Goal: Find specific page/section: Find specific page/section

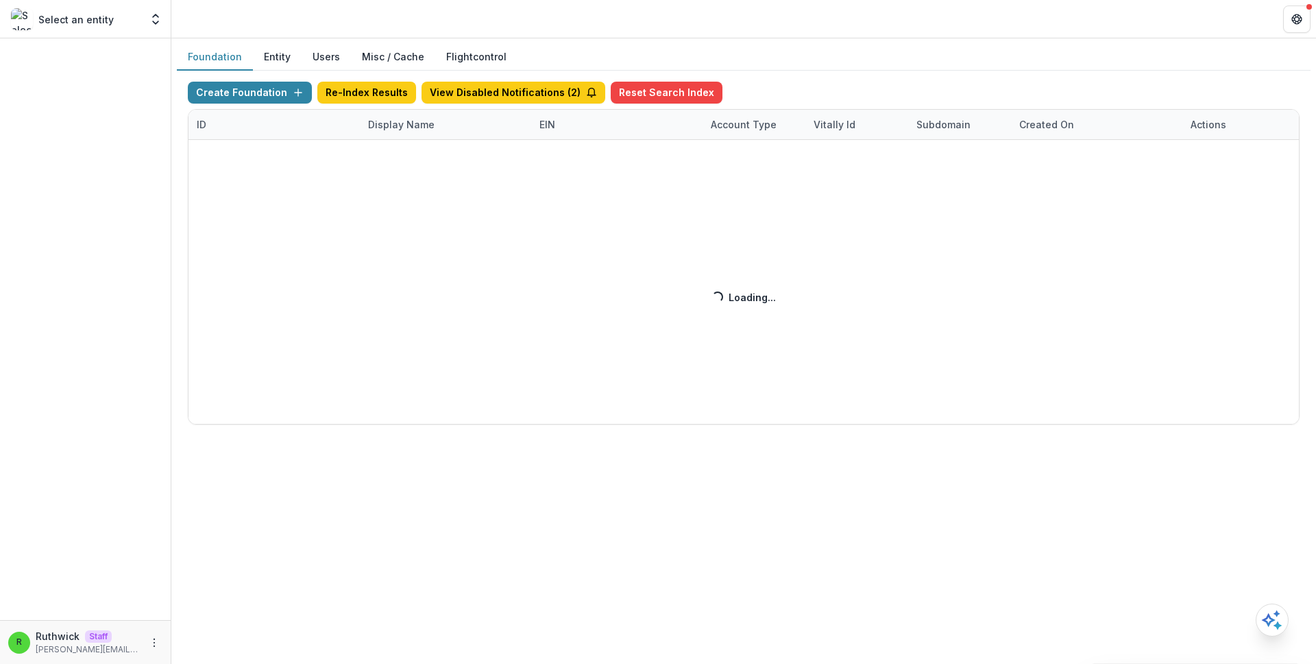
click at [435, 134] on div "Create Foundation Re-Index Results View Disabled Notifications ( 2 ) Reset Sear…" at bounding box center [744, 253] width 1112 height 343
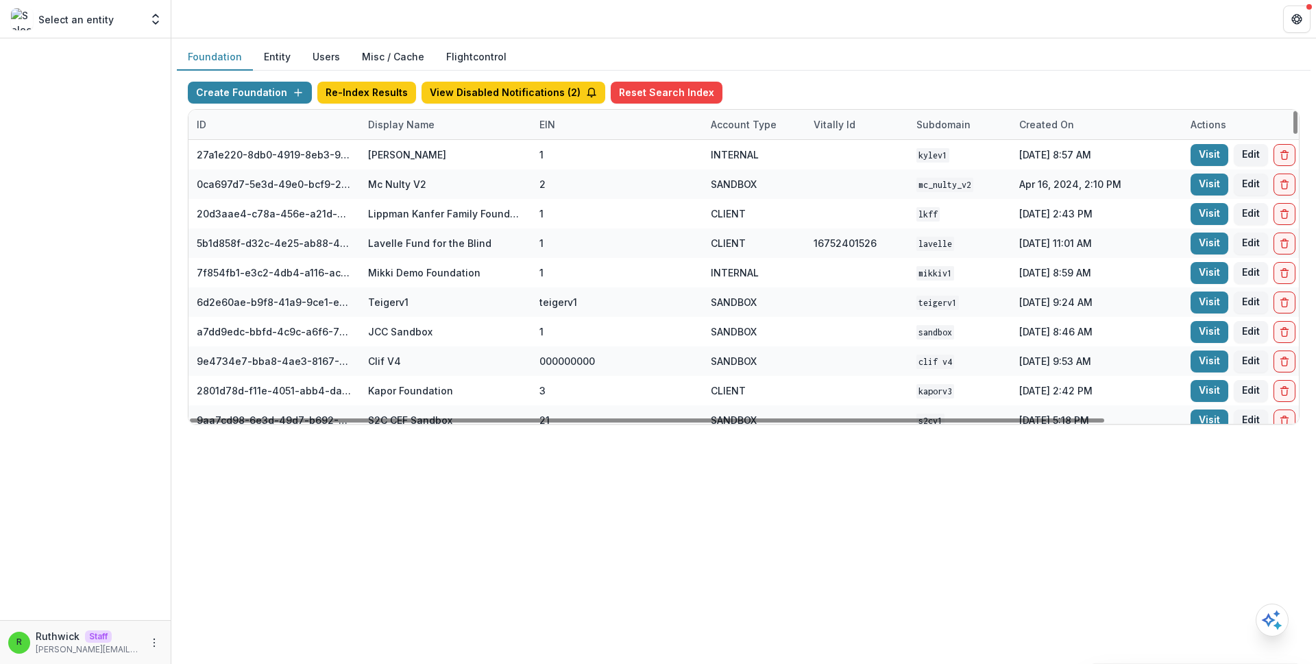
click at [435, 134] on div "Display Name" at bounding box center [445, 124] width 171 height 29
click at [449, 157] on input at bounding box center [445, 156] width 165 height 22
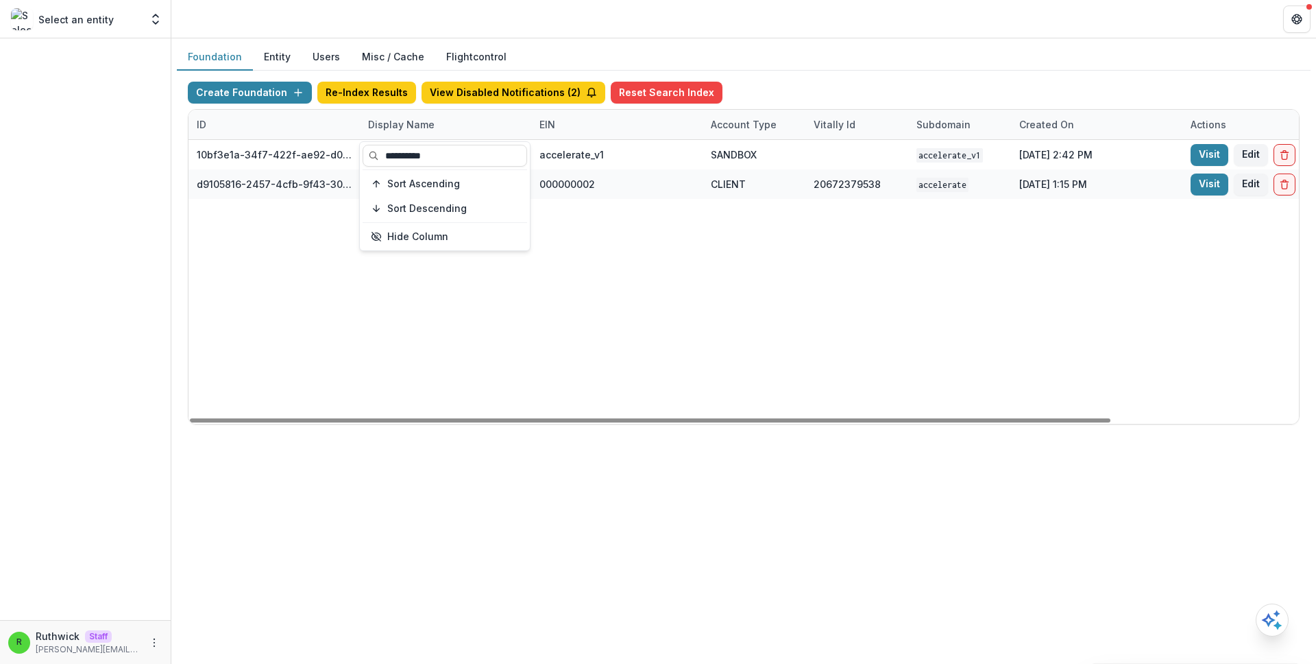
type input "**********"
click at [718, 226] on div "10bf3e1a-34f7-422f-ae92-d0f6b8bdf726 Accelerate v1 accelerate_v1 SANDBOX accele…" at bounding box center [857, 282] width 1337 height 284
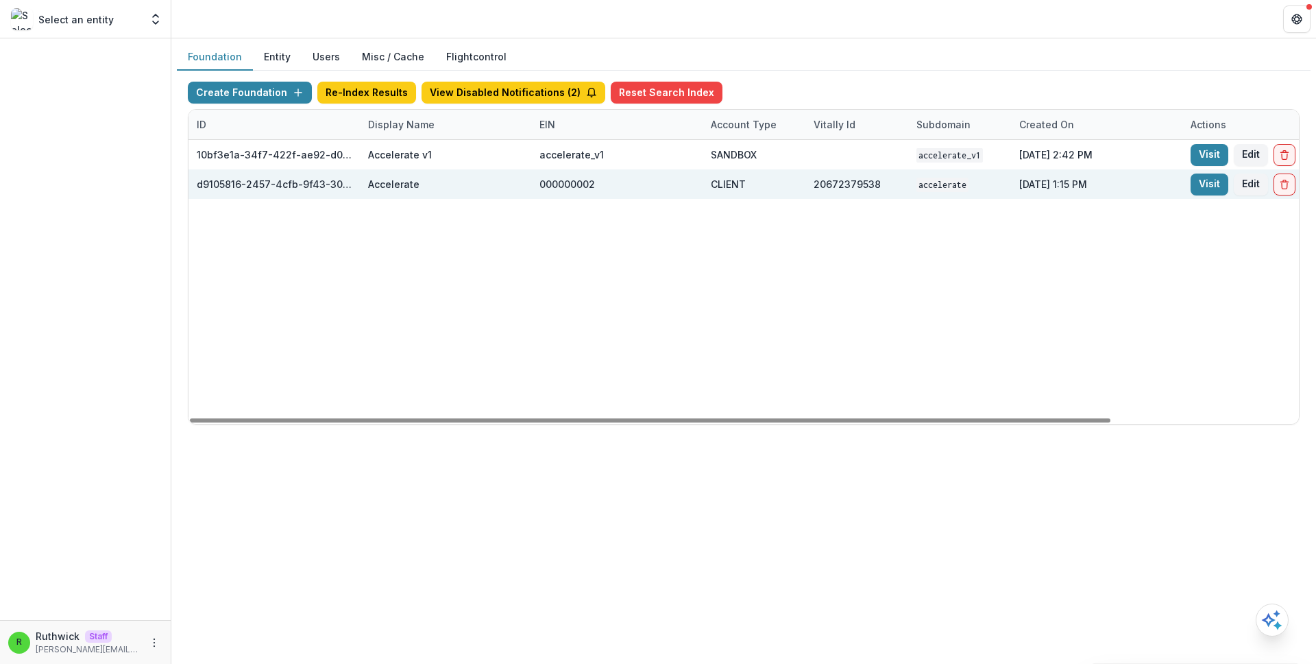
click at [1185, 184] on div "Visit Edit" at bounding box center [1267, 183] width 171 height 29
click at [1200, 186] on link "Visit" at bounding box center [1210, 184] width 38 height 22
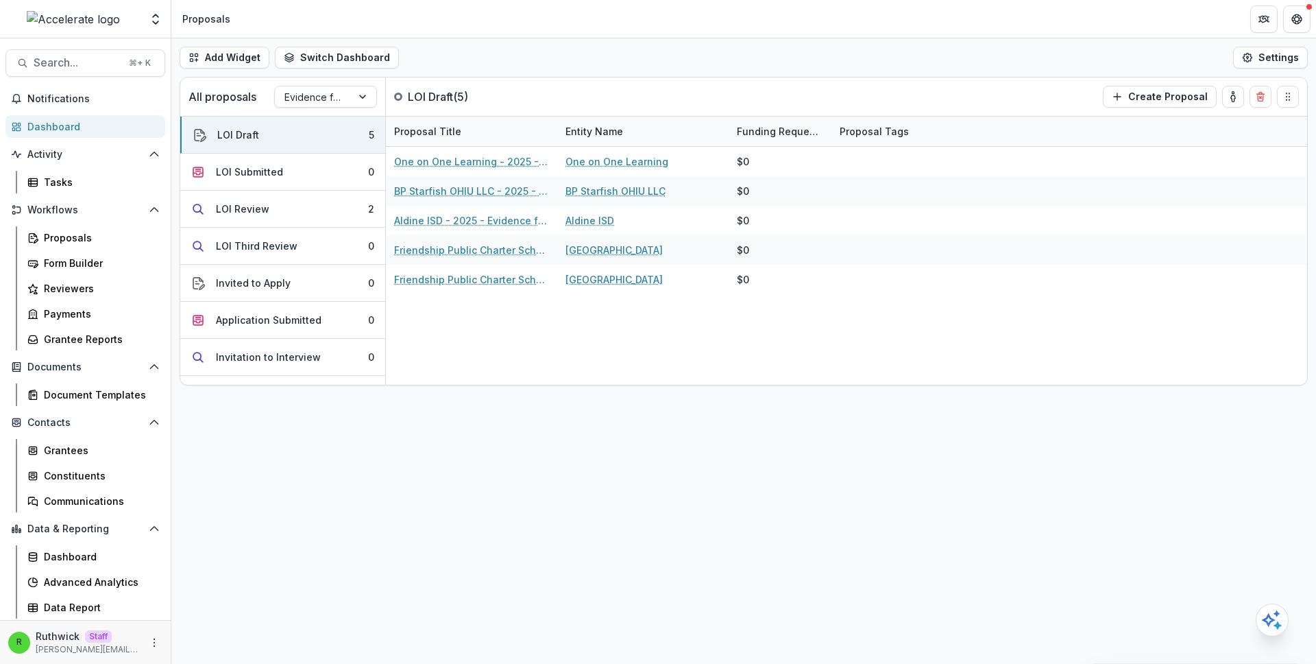
click at [559, 33] on header "Proposals" at bounding box center [743, 19] width 1145 height 38
click at [281, 502] on div "Add Widget Switch Dashboard Proposals Default New Dashboard Settings All propos…" at bounding box center [743, 350] width 1145 height 625
click at [253, 496] on div "Add Widget Switch Dashboard Proposals Default New Dashboard Settings All propos…" at bounding box center [743, 350] width 1145 height 625
click at [111, 603] on div "Data Report" at bounding box center [99, 607] width 110 height 14
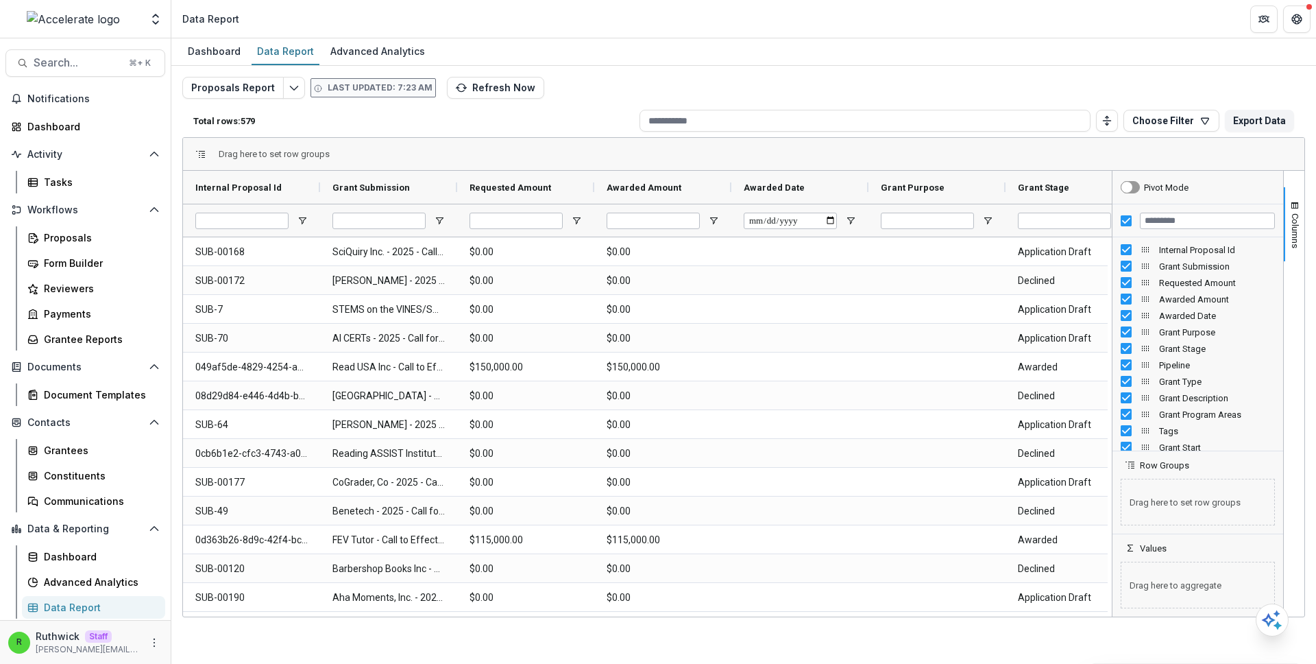
click at [656, 90] on div "Proposals Report Last updated: 7:23 AM Refresh Now Total rows: 579 Choose Filte…" at bounding box center [743, 330] width 1123 height 507
click at [1134, 125] on button "Choose Filter" at bounding box center [1171, 121] width 96 height 22
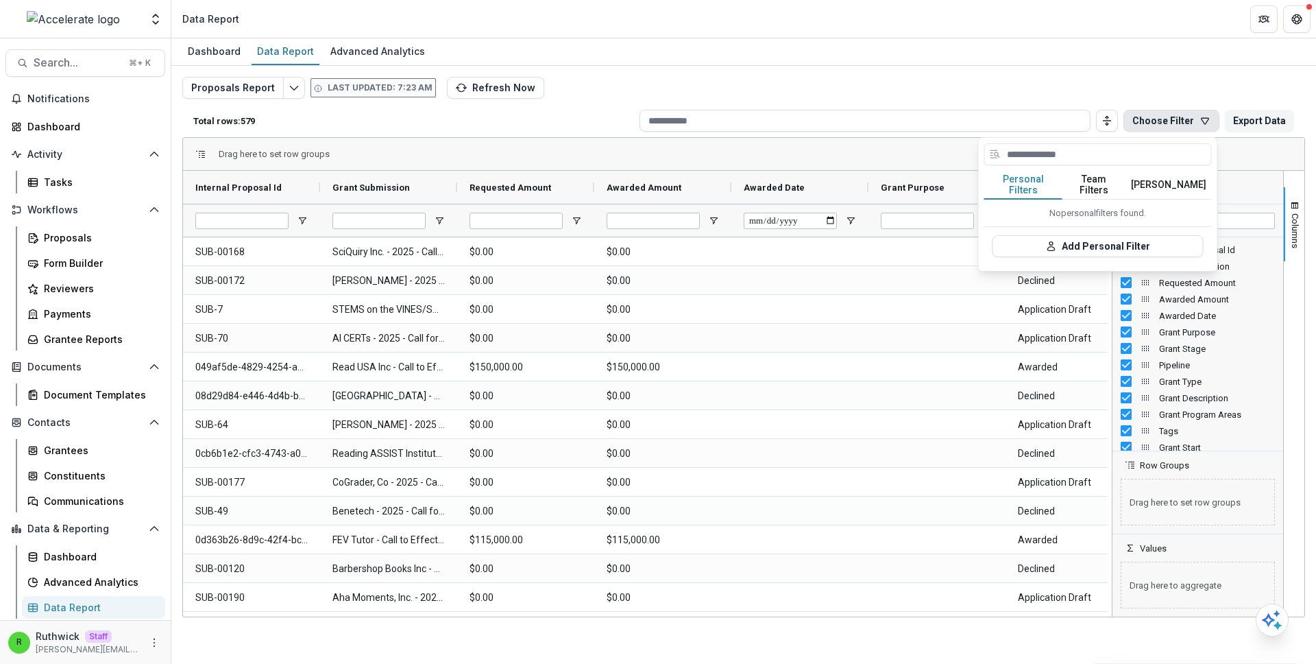
click at [1093, 180] on button "Team Filters" at bounding box center [1093, 185] width 63 height 29
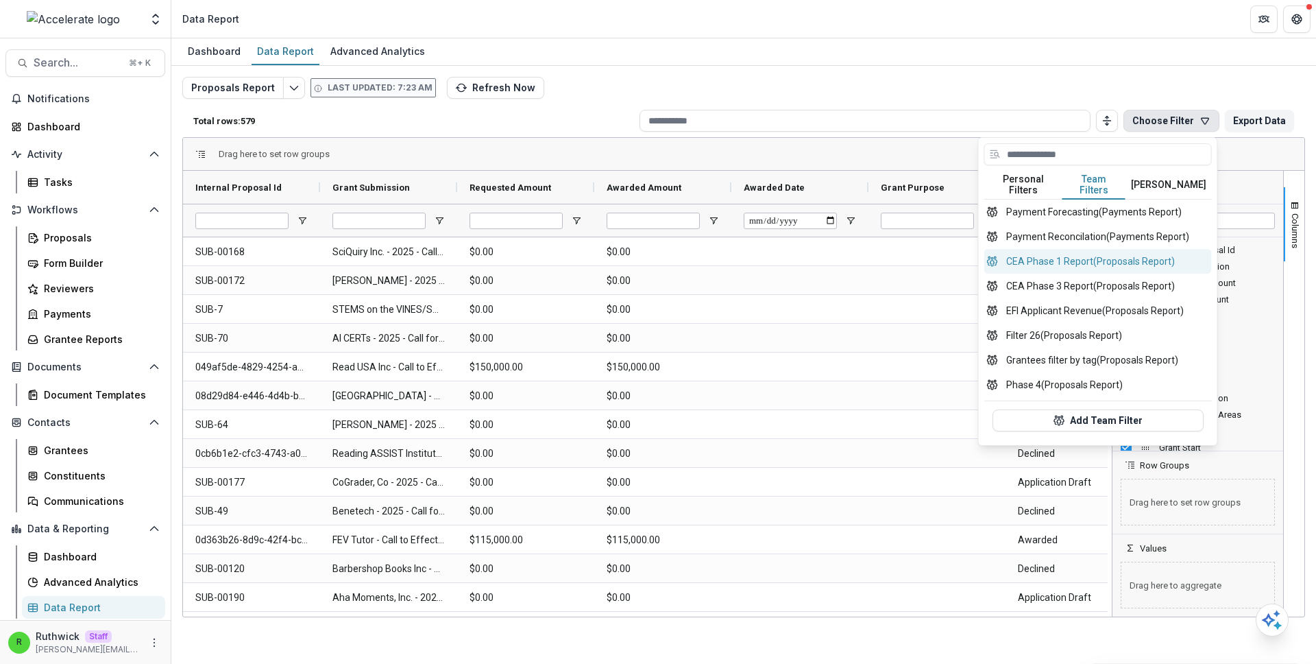
scroll to position [299, 0]
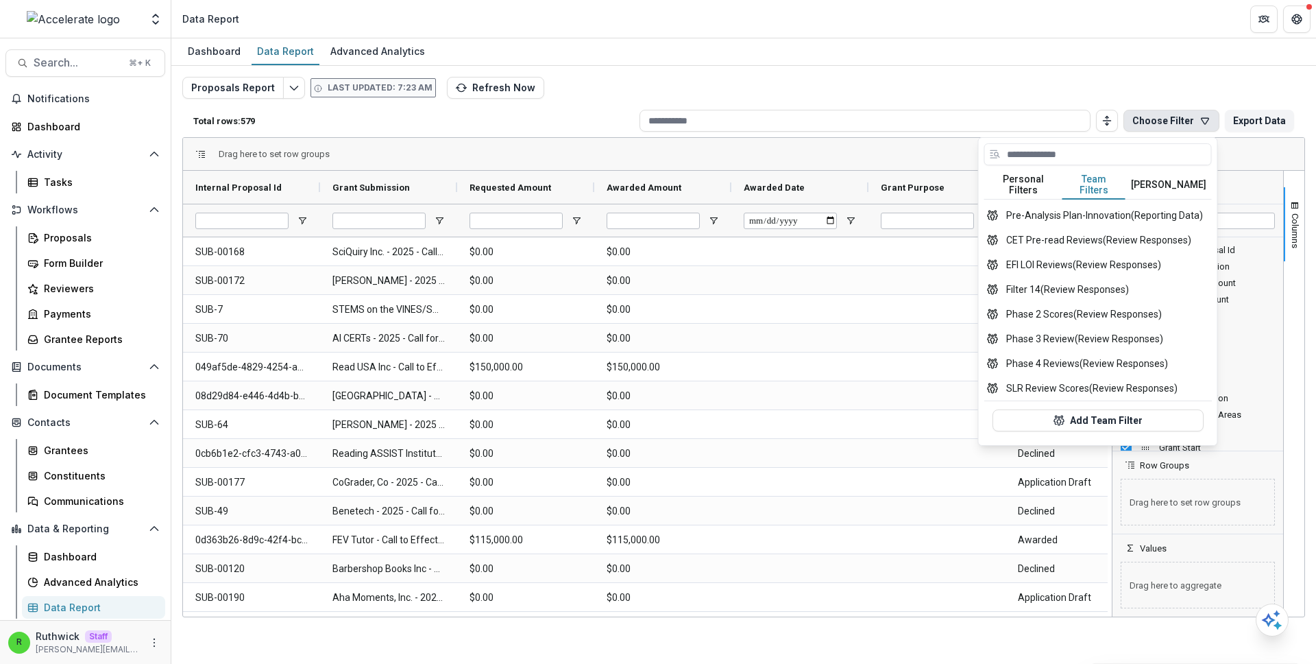
click at [944, 69] on div "Proposals Report Last updated: 7:23 AM Refresh Now Total rows: 579 Choose Filte…" at bounding box center [743, 325] width 1145 height 518
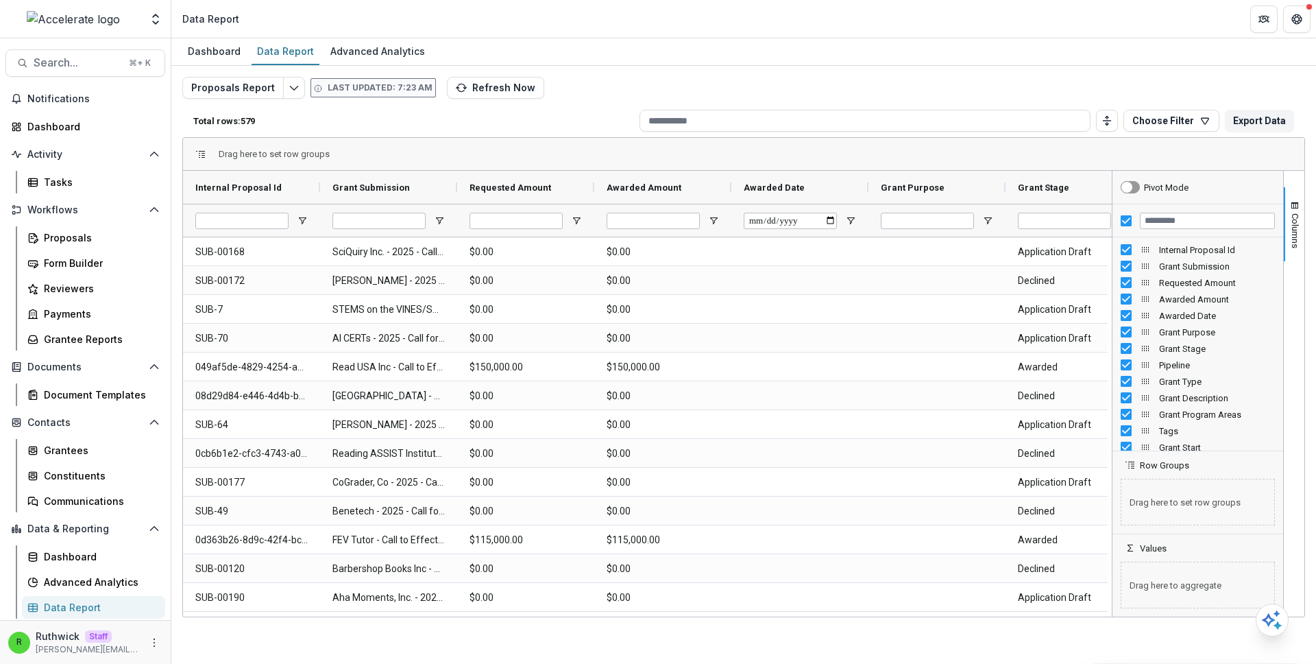
click at [1118, 222] on div at bounding box center [1198, 220] width 171 height 33
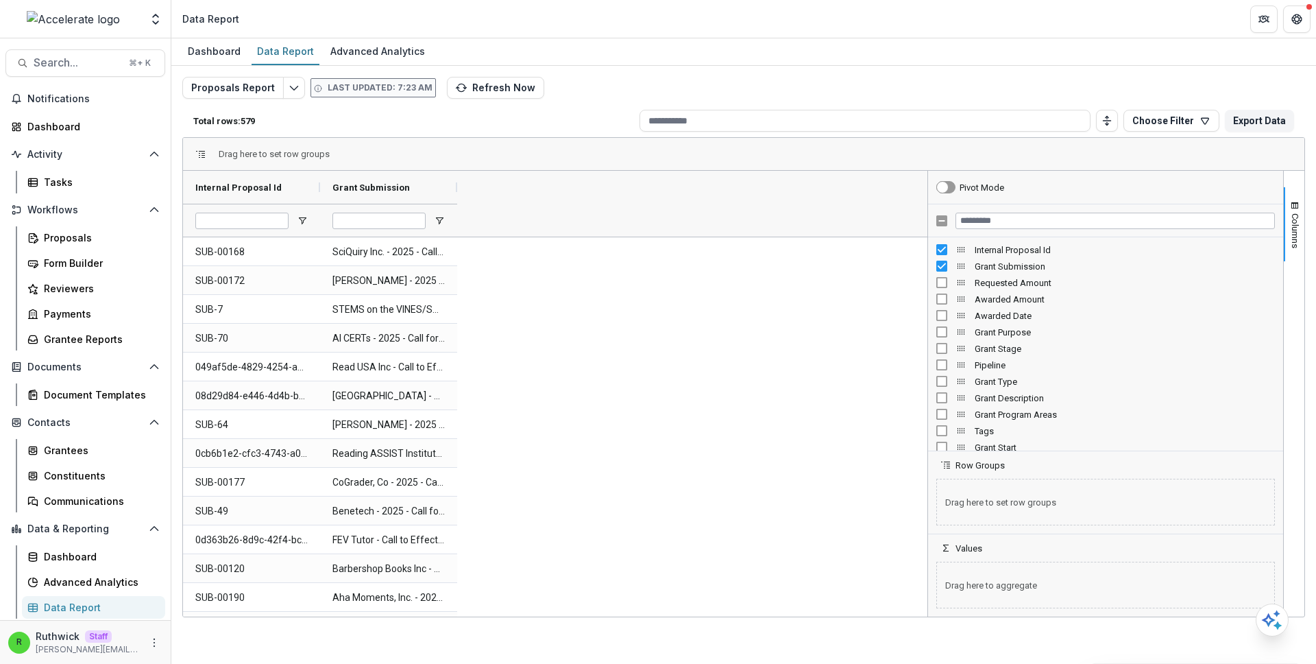
drag, startPoint x: 1113, startPoint y: 269, endPoint x: 928, endPoint y: 256, distance: 184.9
click at [928, 256] on div at bounding box center [927, 394] width 3 height 446
click at [1012, 221] on input "Filter Columns Input" at bounding box center [1115, 220] width 319 height 16
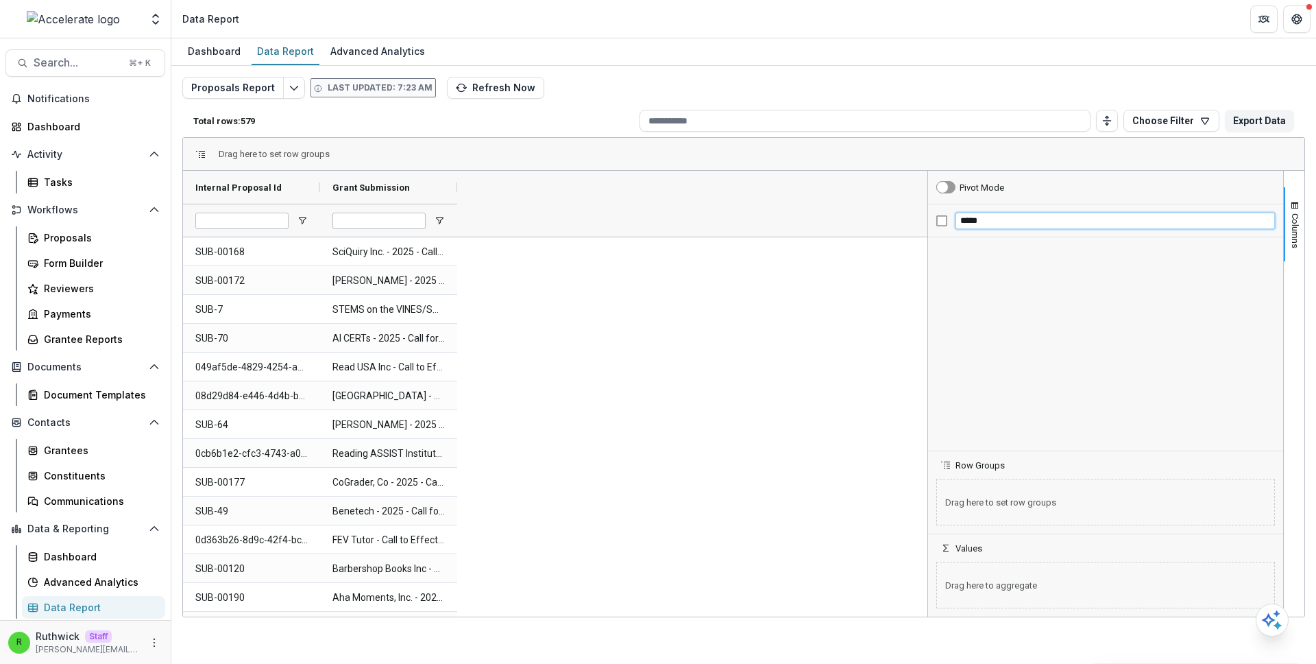
type input "*****"
